Goal: Find specific page/section

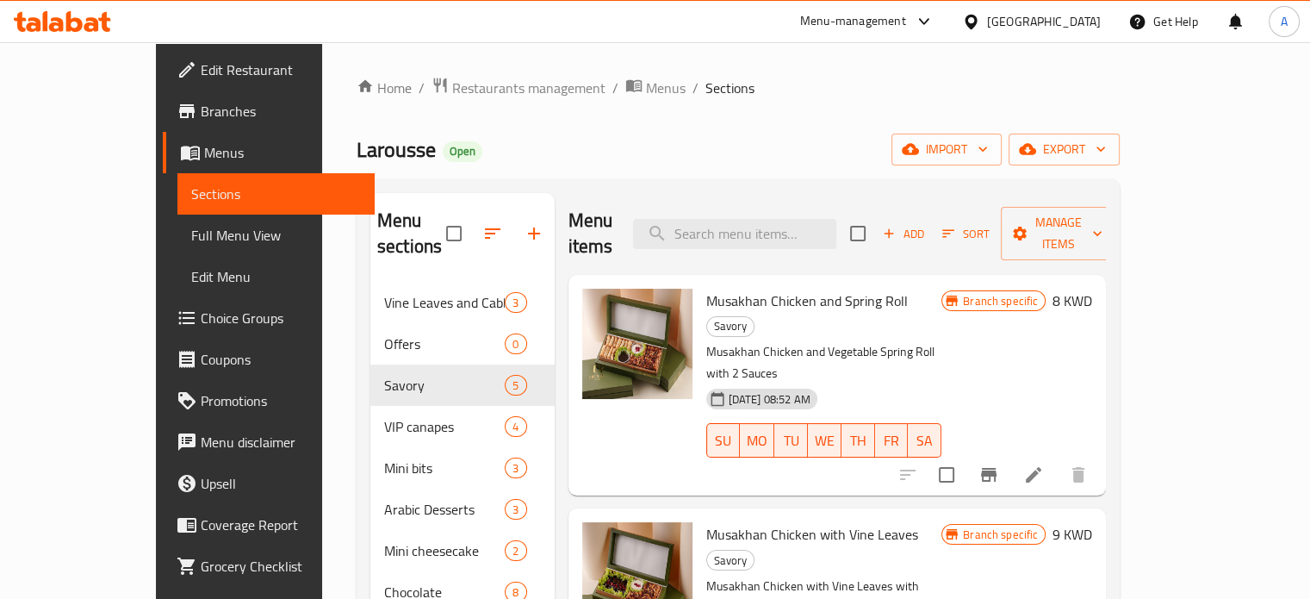
click at [73, 17] on icon at bounding box center [74, 21] width 16 height 21
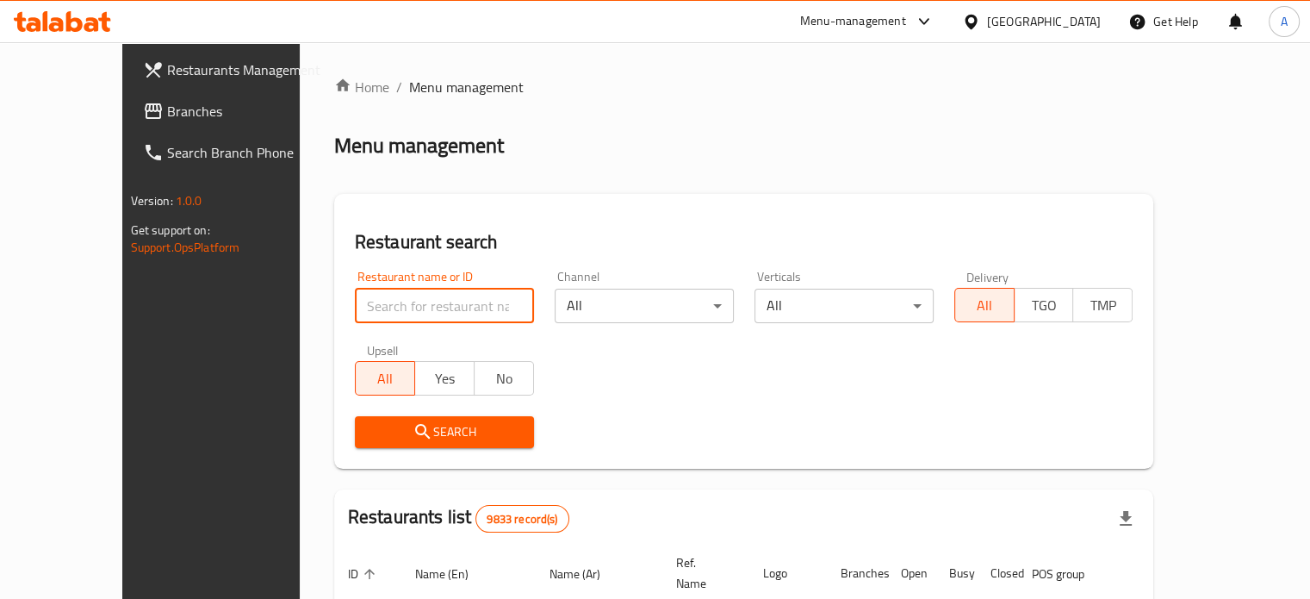
paste input "691959"
type input "691959"
click at [614, 416] on div "Search" at bounding box center [743, 432] width 799 height 53
click at [393, 440] on span "Search" at bounding box center [445, 432] width 152 height 22
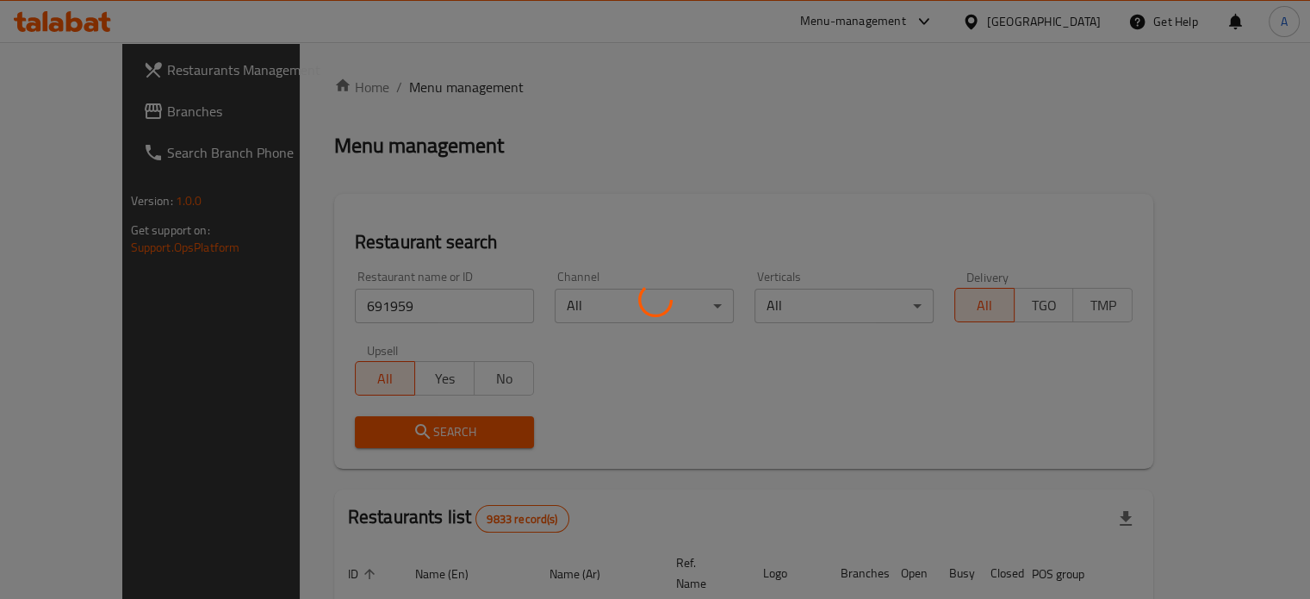
click at [394, 438] on div at bounding box center [655, 299] width 1310 height 599
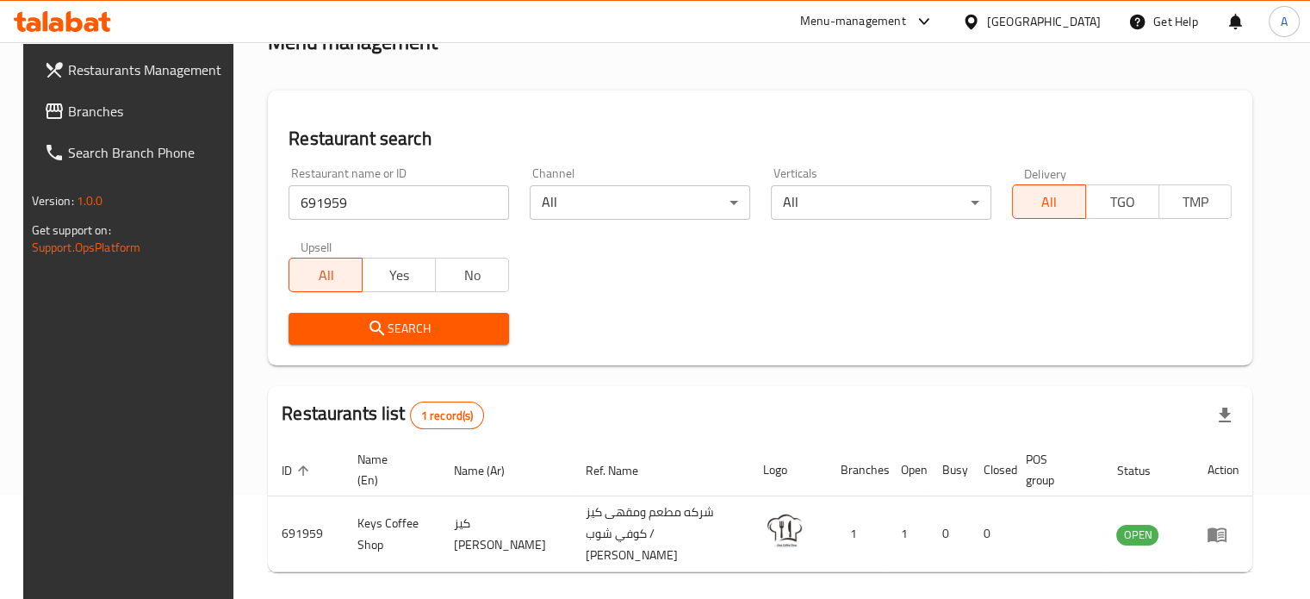
scroll to position [155, 0]
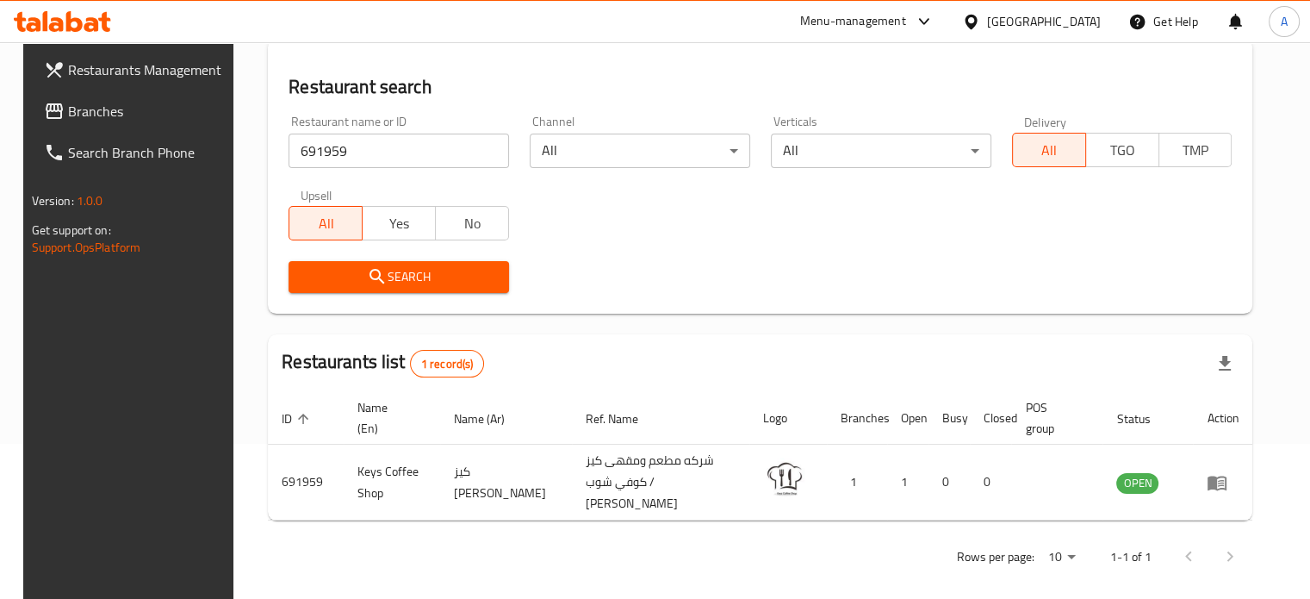
click at [67, 15] on icon at bounding box center [74, 21] width 16 height 21
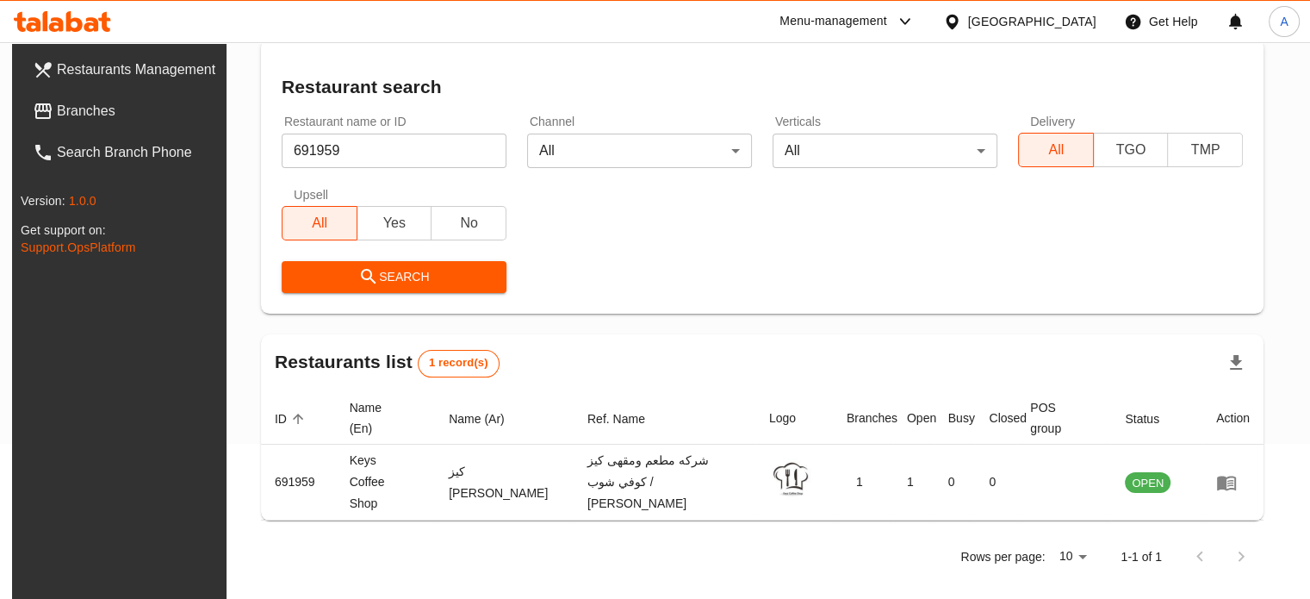
scroll to position [154, 0]
